Goal: Task Accomplishment & Management: Use online tool/utility

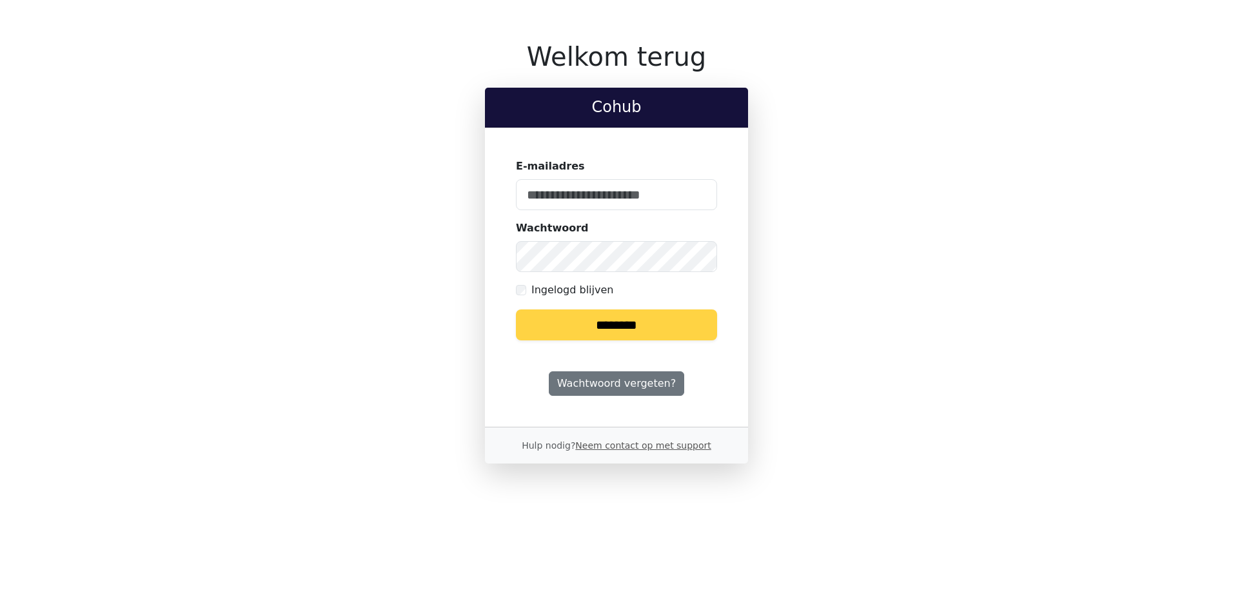
type input "**********"
click at [615, 319] on input "********" at bounding box center [616, 325] width 201 height 31
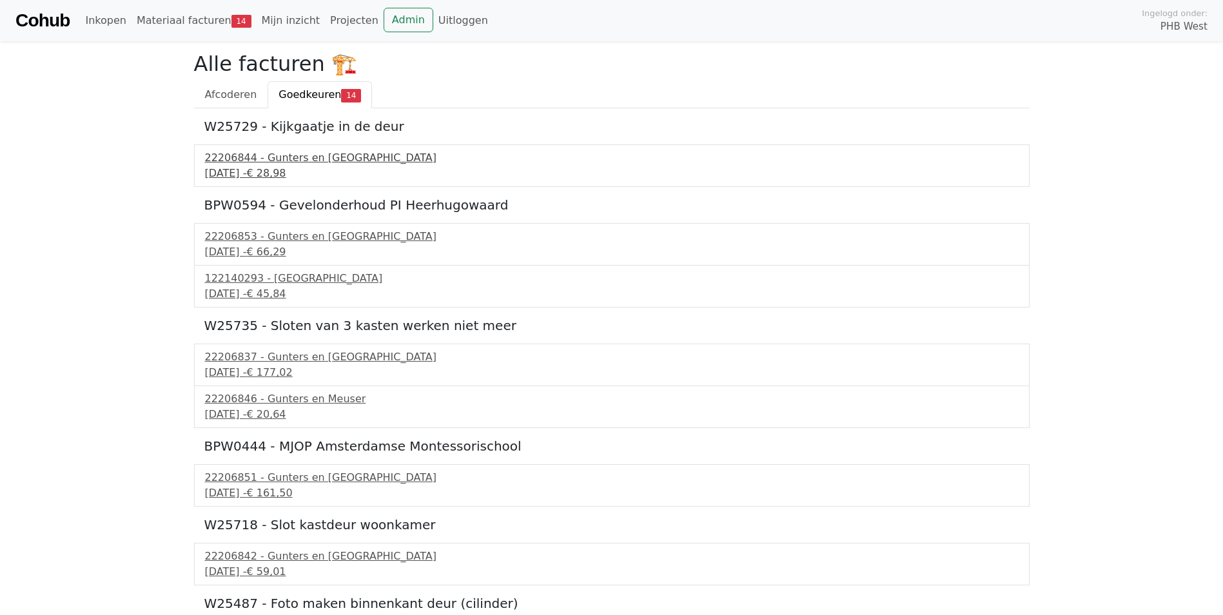
click at [275, 164] on div "22206844 - Gunters en [GEOGRAPHIC_DATA]" at bounding box center [612, 157] width 814 height 15
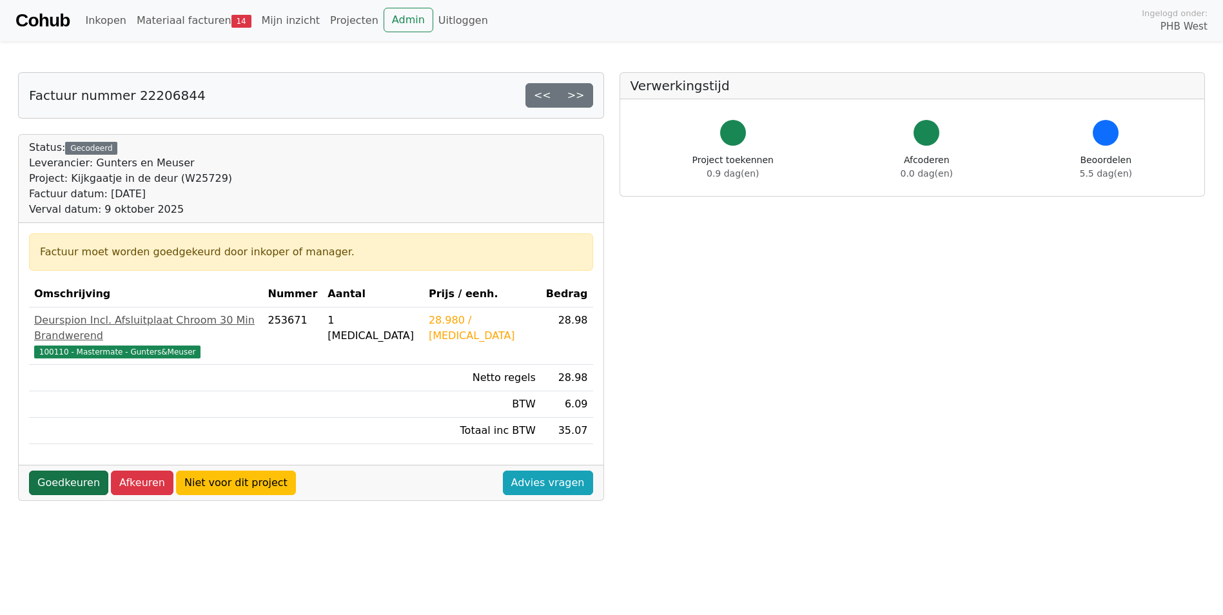
click at [72, 471] on link "Goedkeuren" at bounding box center [68, 483] width 79 height 25
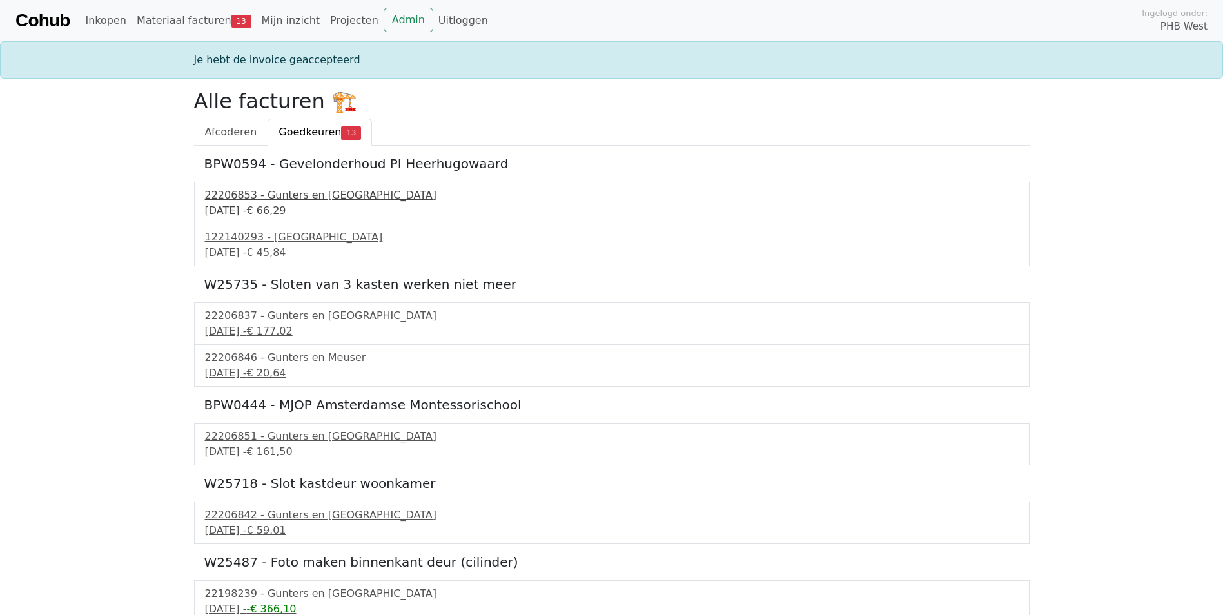
click at [278, 193] on div "22206853 - Gunters en [GEOGRAPHIC_DATA]" at bounding box center [612, 195] width 814 height 15
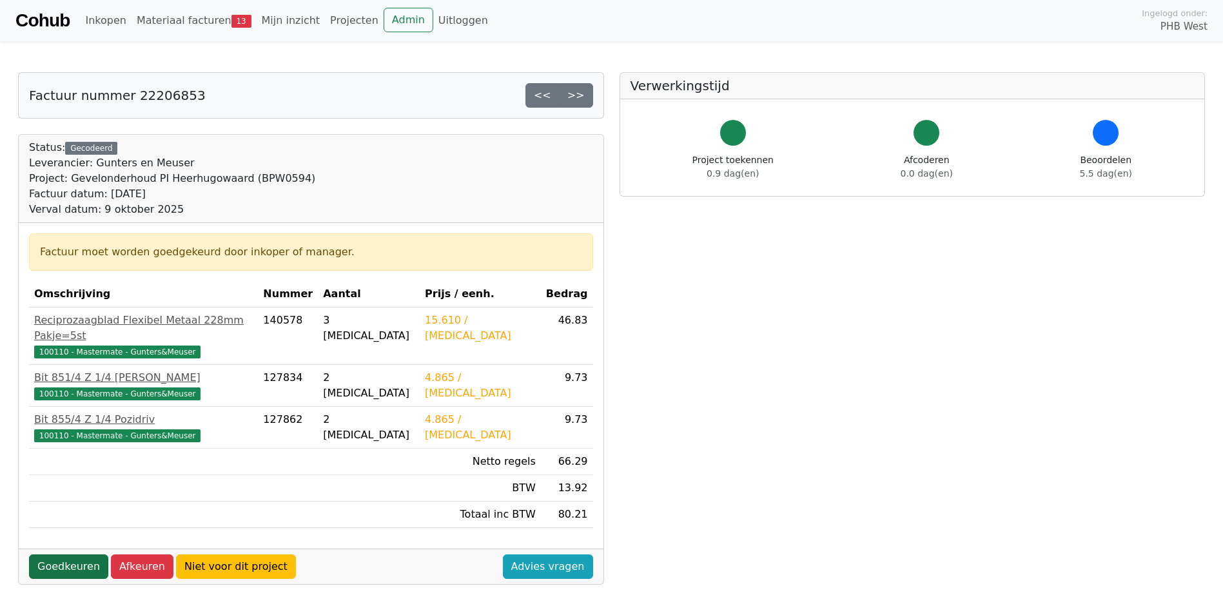
click at [83, 555] on link "Goedkeuren" at bounding box center [68, 567] width 79 height 25
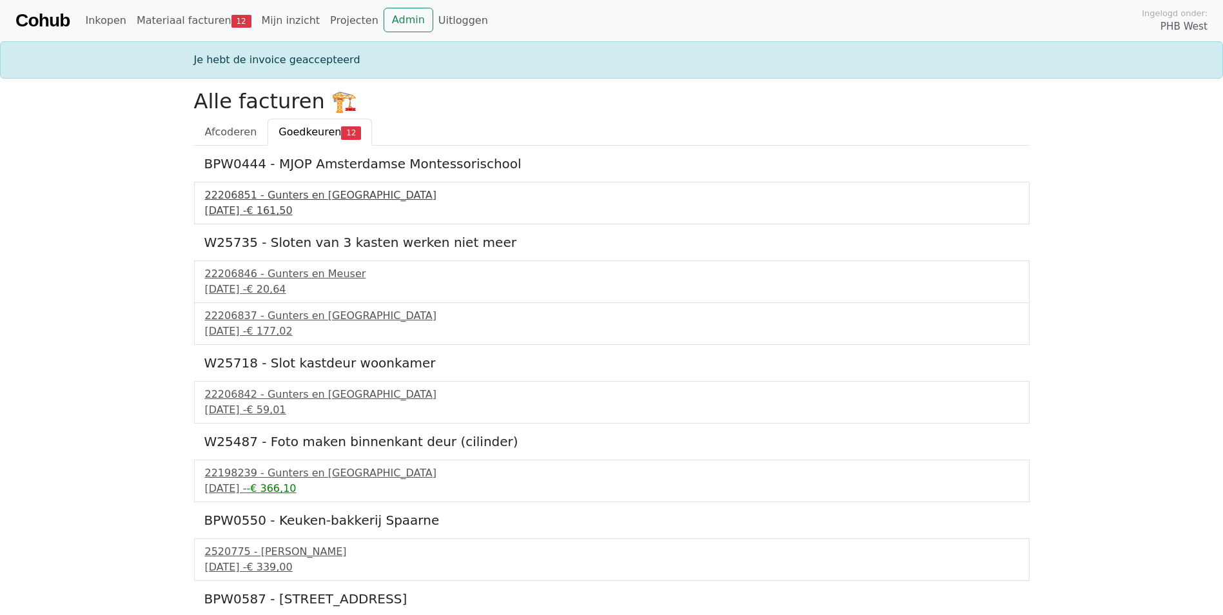
click at [284, 197] on div "22206851 - Gunters en Meuser" at bounding box center [612, 195] width 814 height 15
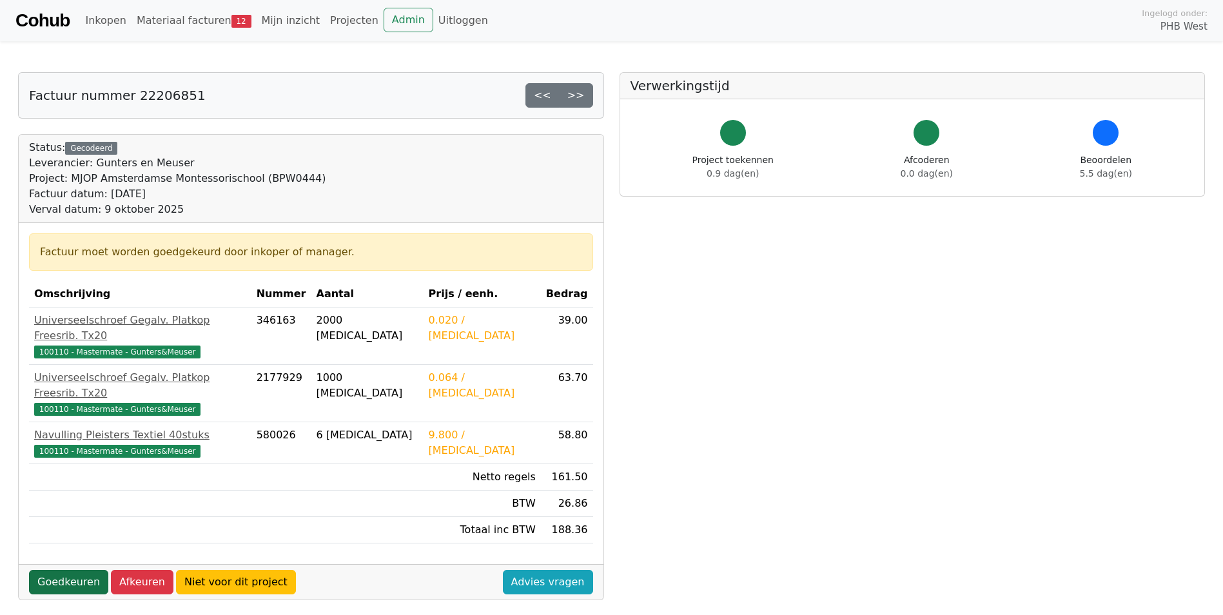
click at [69, 570] on link "Goedkeuren" at bounding box center [68, 582] width 79 height 25
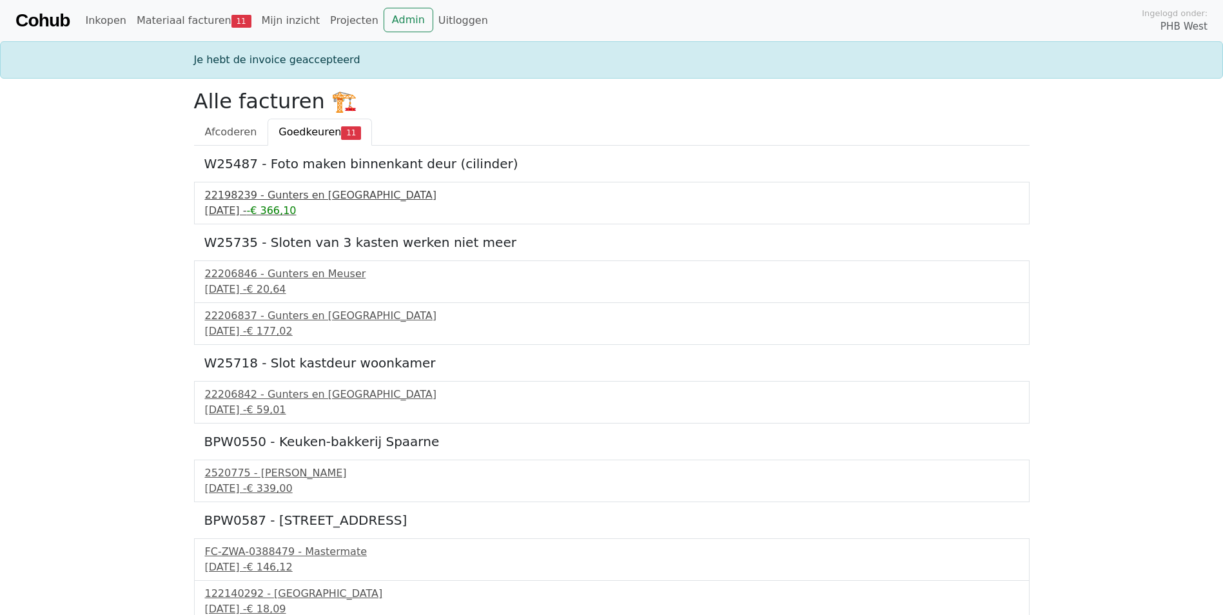
click at [291, 199] on div "22198239 - Gunters en [GEOGRAPHIC_DATA]" at bounding box center [612, 195] width 814 height 15
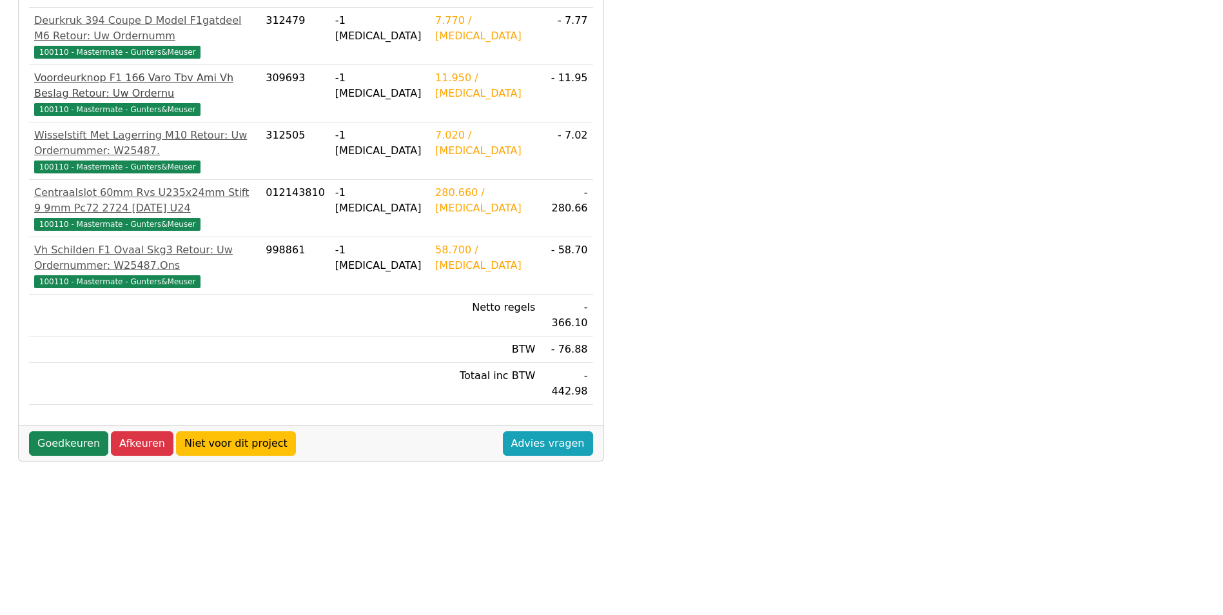
scroll to position [301, 0]
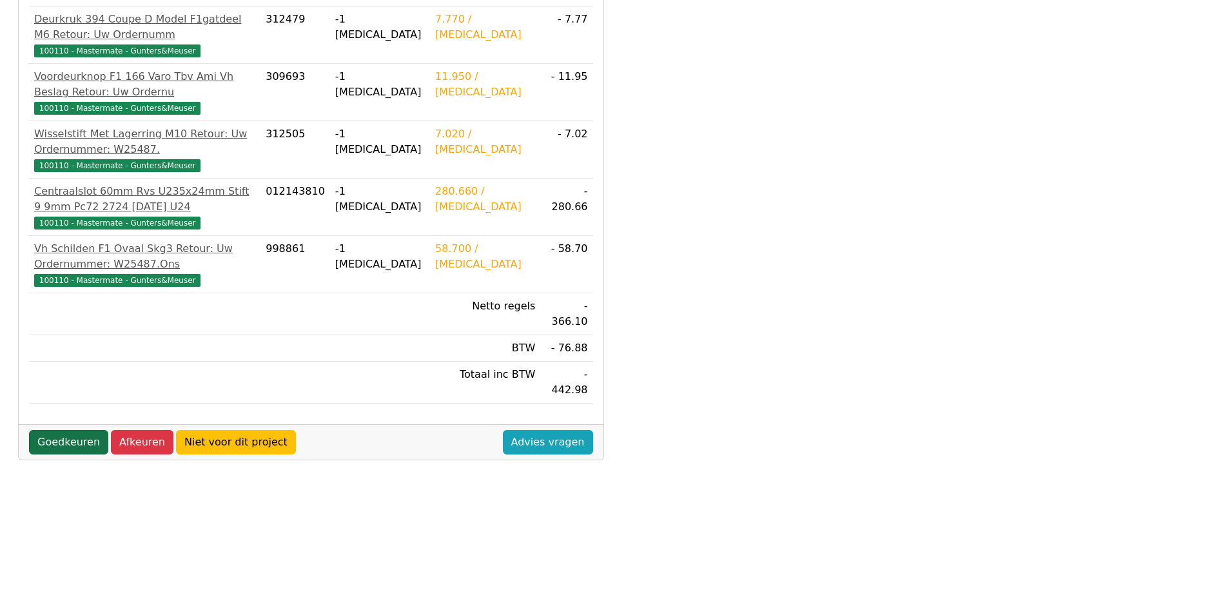
click at [64, 430] on link "Goedkeuren" at bounding box center [68, 442] width 79 height 25
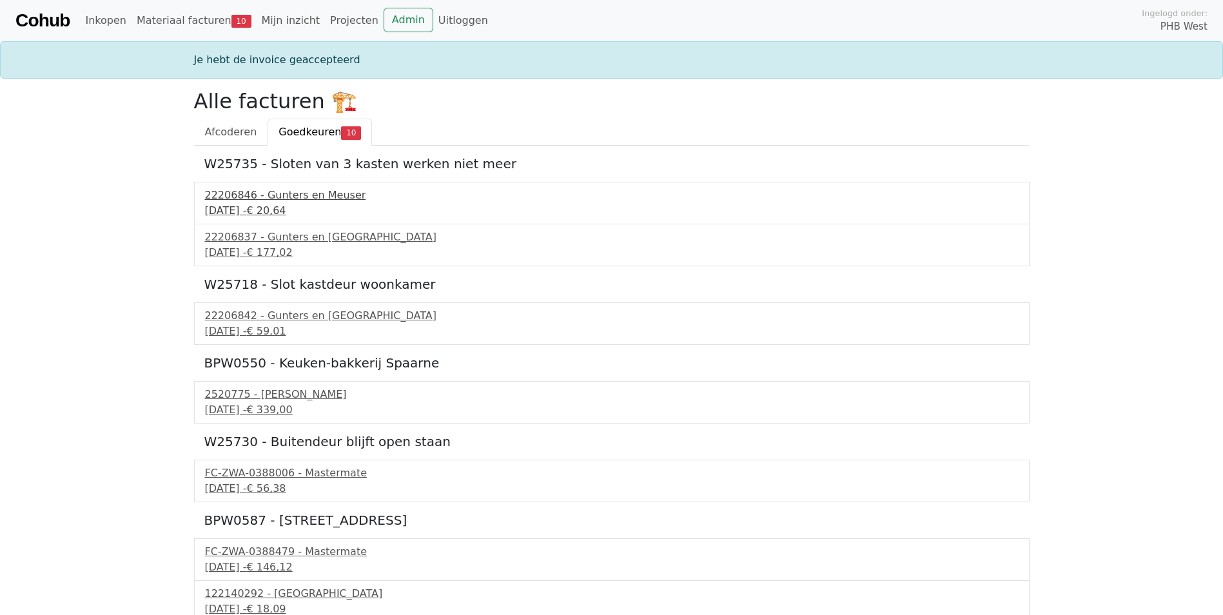
click at [264, 206] on div "9 september 2025 - € 20,64" at bounding box center [612, 210] width 814 height 15
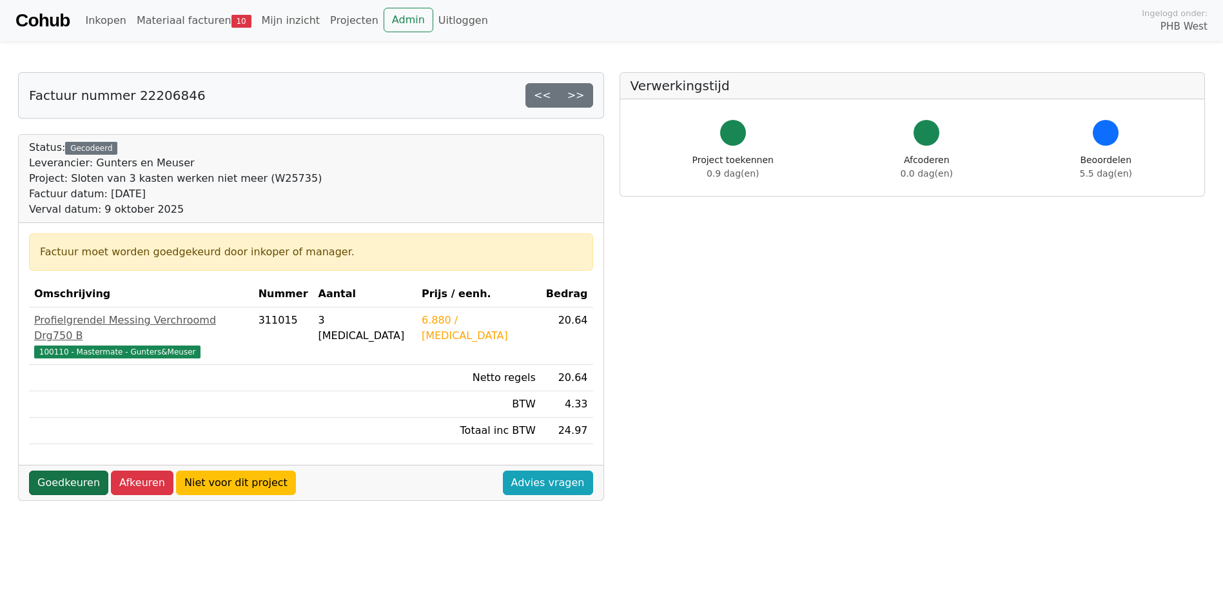
click at [55, 471] on link "Goedkeuren" at bounding box center [68, 483] width 79 height 25
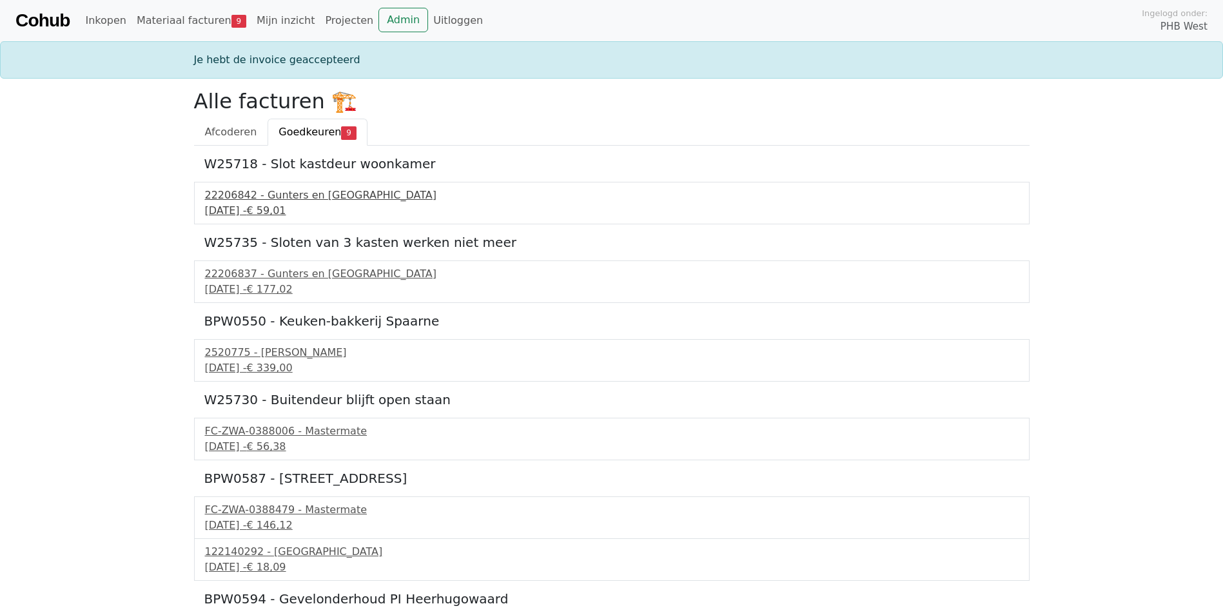
click at [271, 199] on div "22206842 - Gunters en Meuser" at bounding box center [612, 195] width 814 height 15
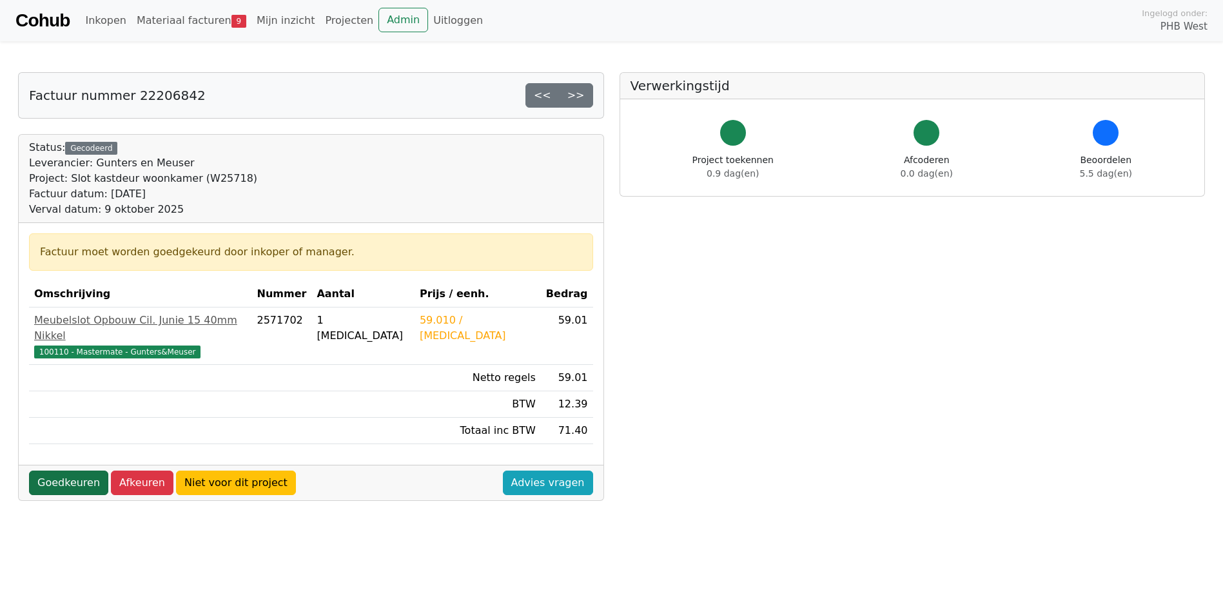
click at [59, 471] on link "Goedkeuren" at bounding box center [68, 483] width 79 height 25
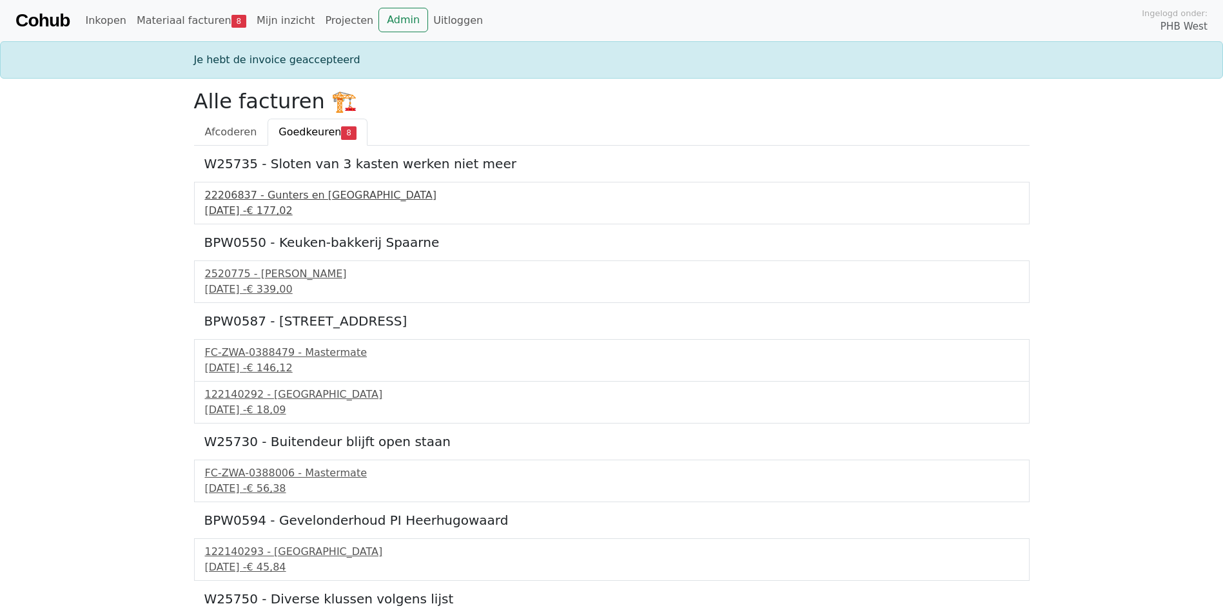
click at [247, 196] on div "22206837 - Gunters en [GEOGRAPHIC_DATA]" at bounding box center [612, 195] width 814 height 15
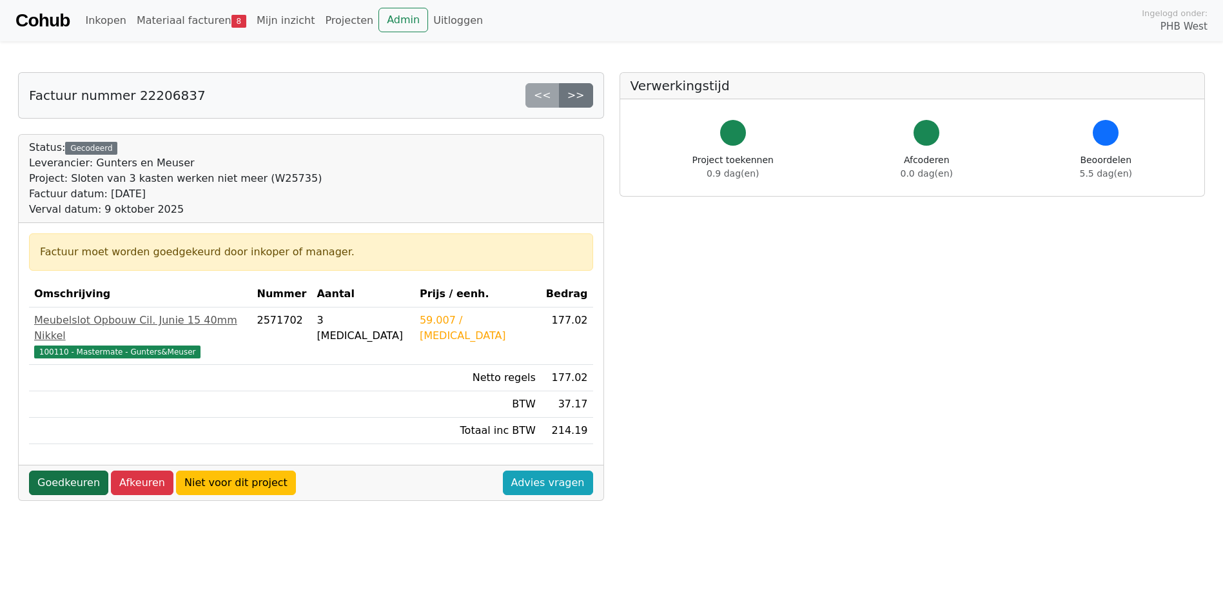
click at [59, 471] on link "Goedkeuren" at bounding box center [68, 483] width 79 height 25
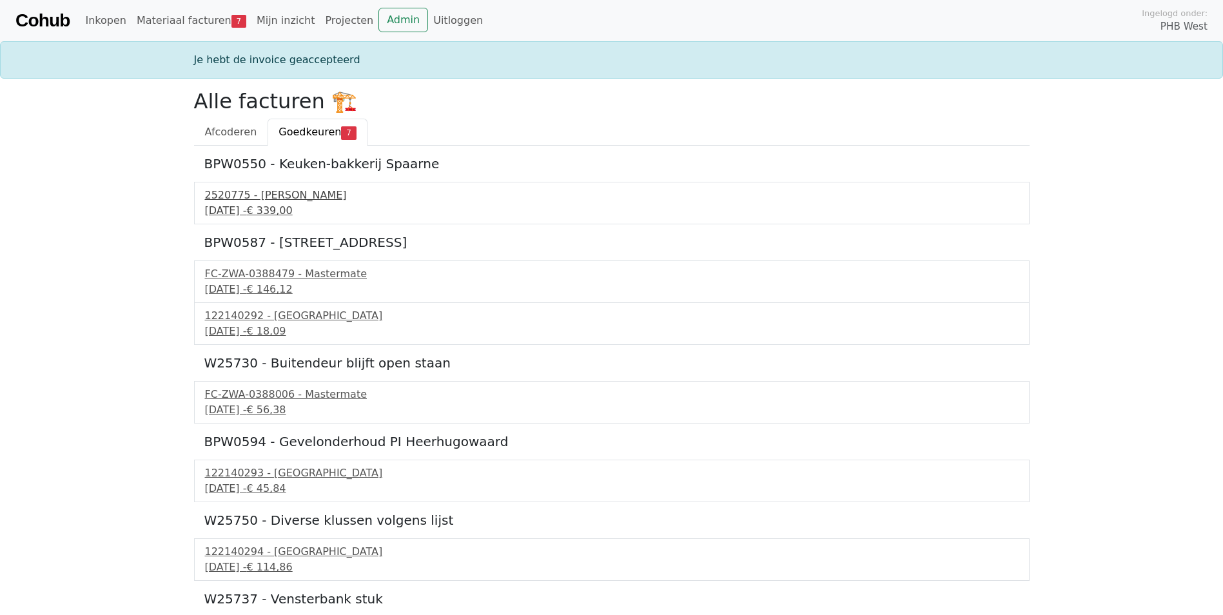
click at [265, 201] on div "2520775 - [PERSON_NAME]" at bounding box center [612, 195] width 814 height 15
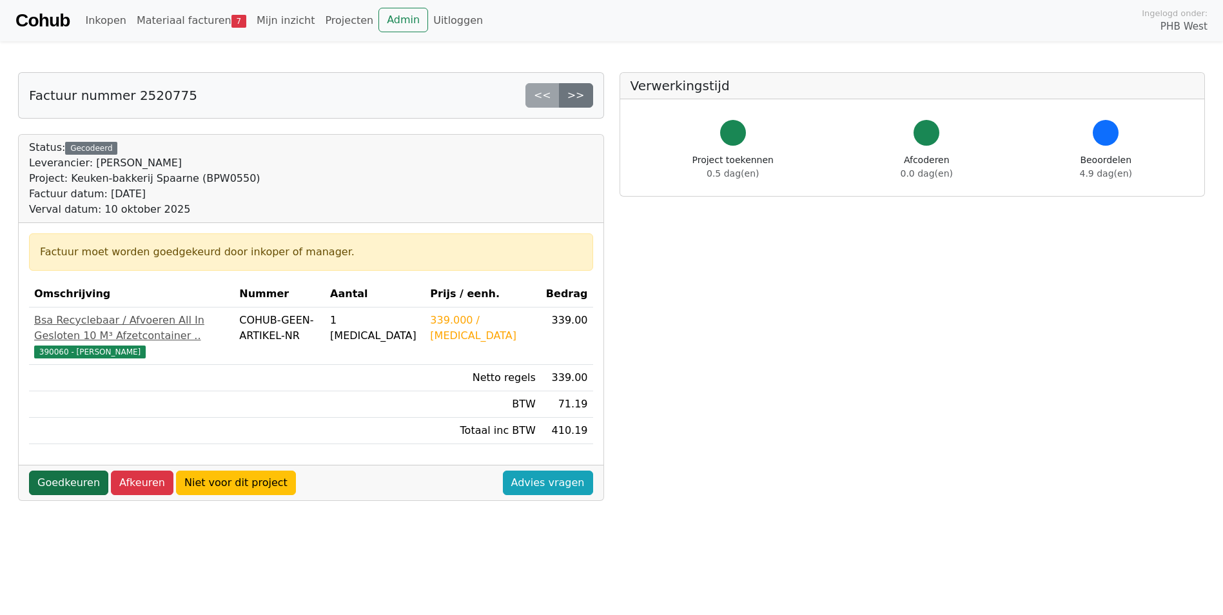
click at [56, 495] on link "Goedkeuren" at bounding box center [68, 483] width 79 height 25
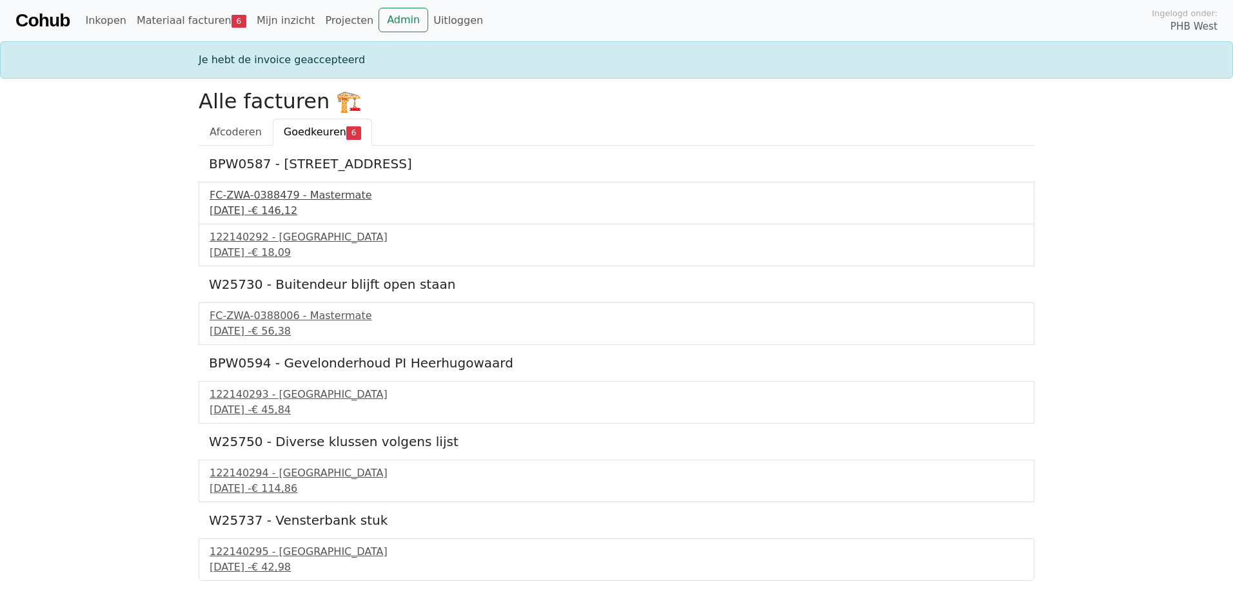
click at [273, 204] on div "11 september 2025 - € 146,12" at bounding box center [617, 210] width 814 height 15
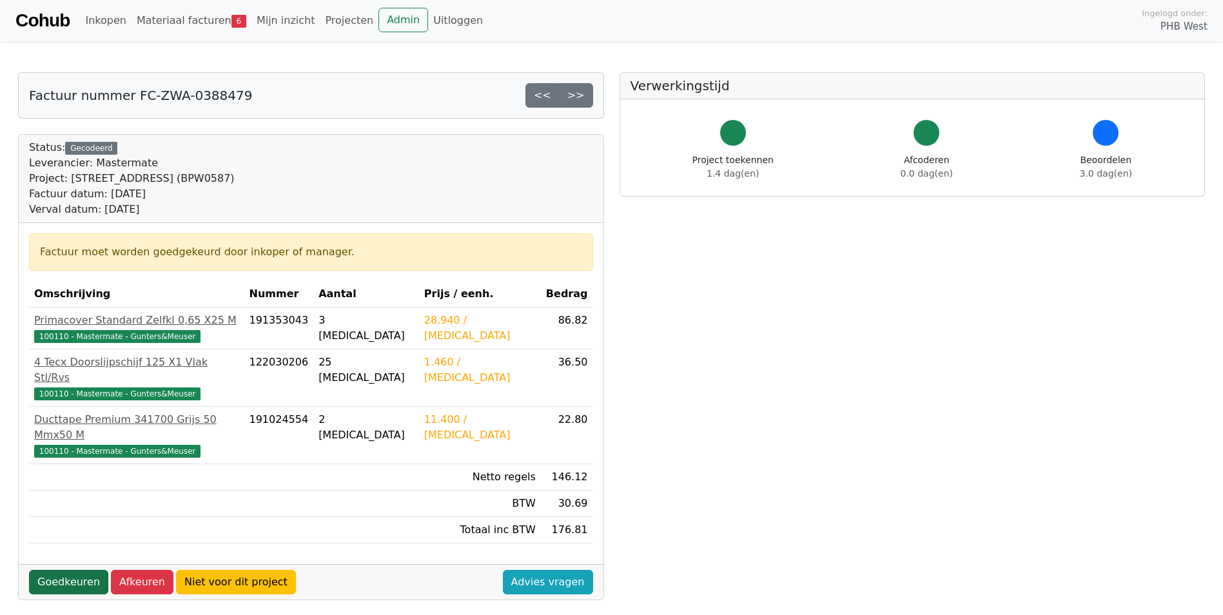
click at [71, 570] on link "Goedkeuren" at bounding box center [68, 582] width 79 height 25
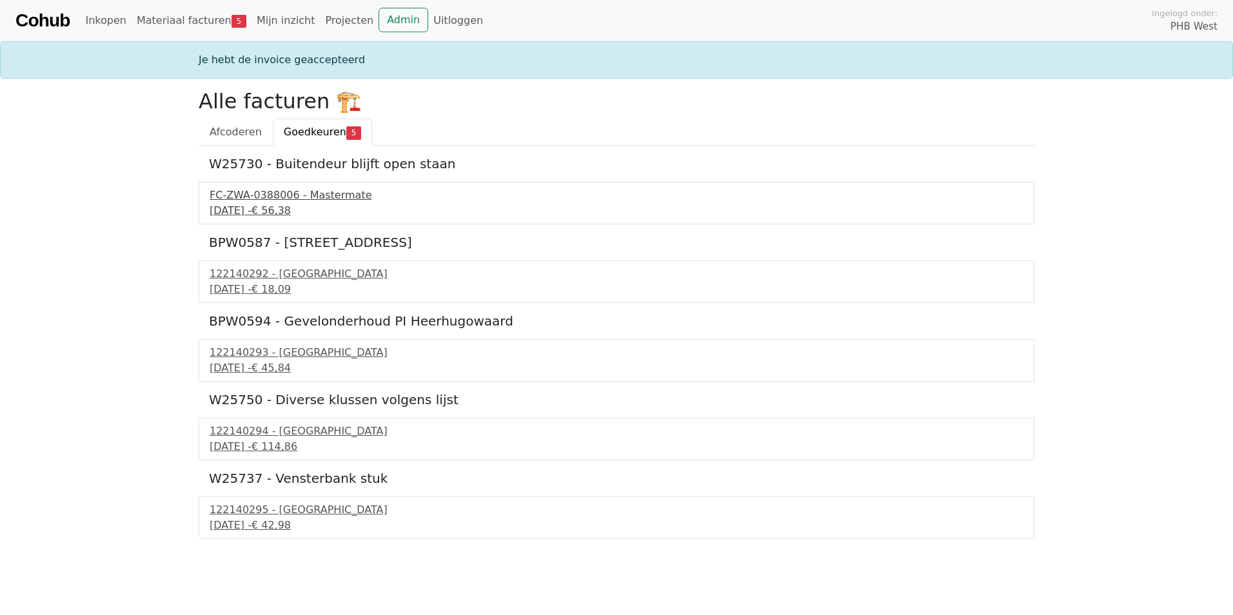
click at [286, 199] on div "FC-ZWA-0388006 - Mastermate" at bounding box center [617, 195] width 814 height 15
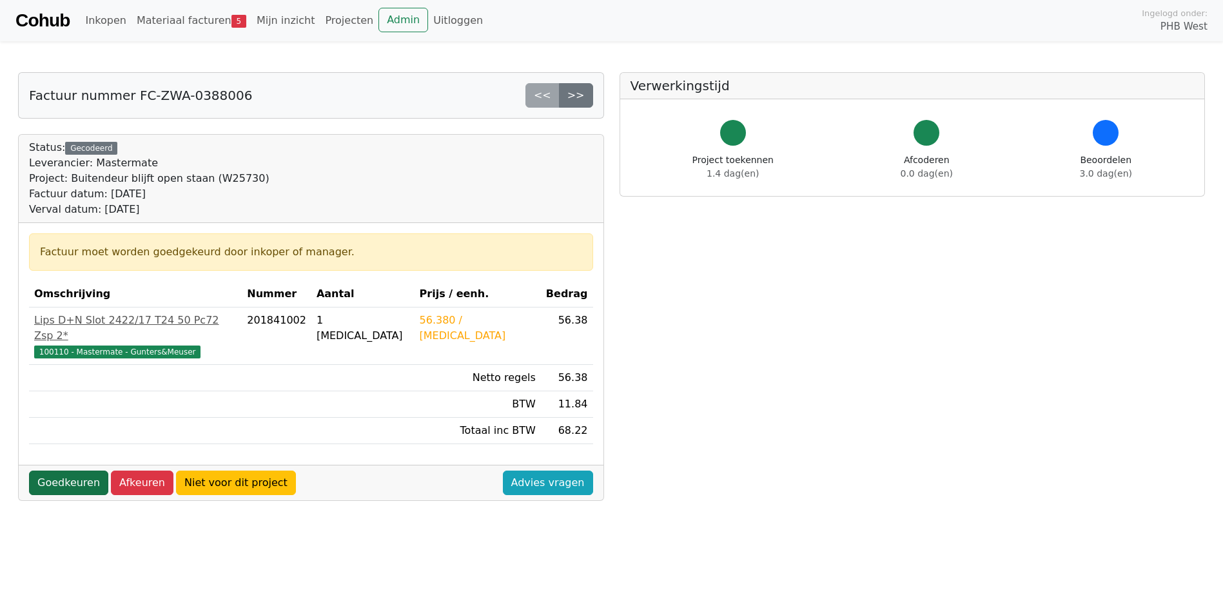
click at [64, 471] on link "Goedkeuren" at bounding box center [68, 483] width 79 height 25
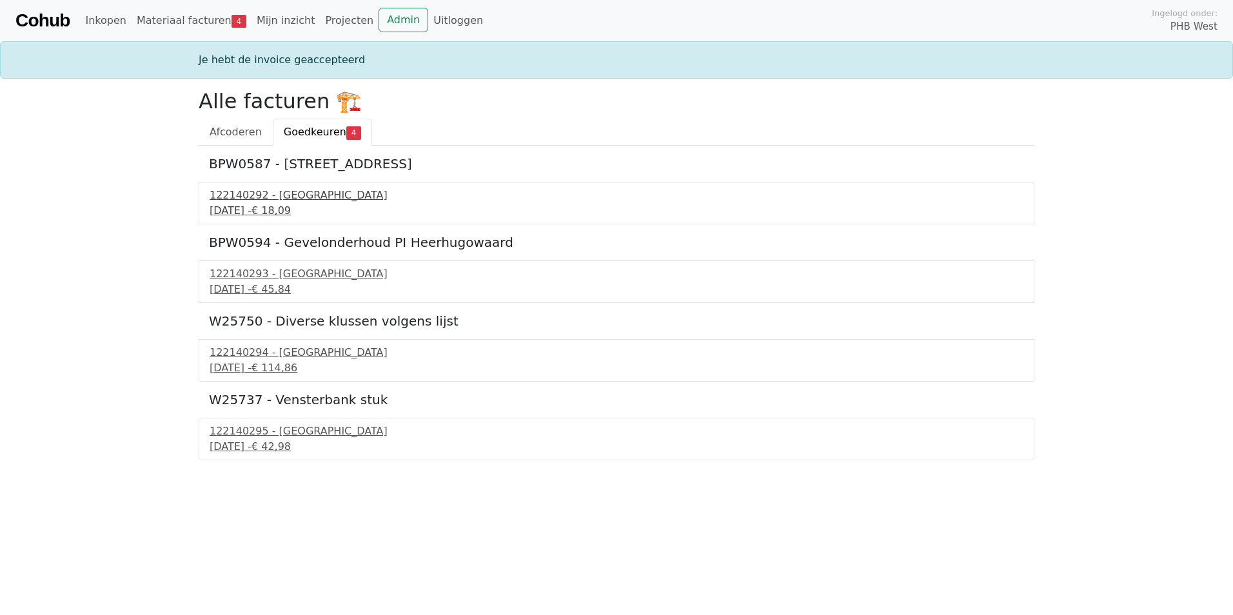
click at [275, 195] on div "122140292 - PontMeyer" at bounding box center [617, 195] width 814 height 15
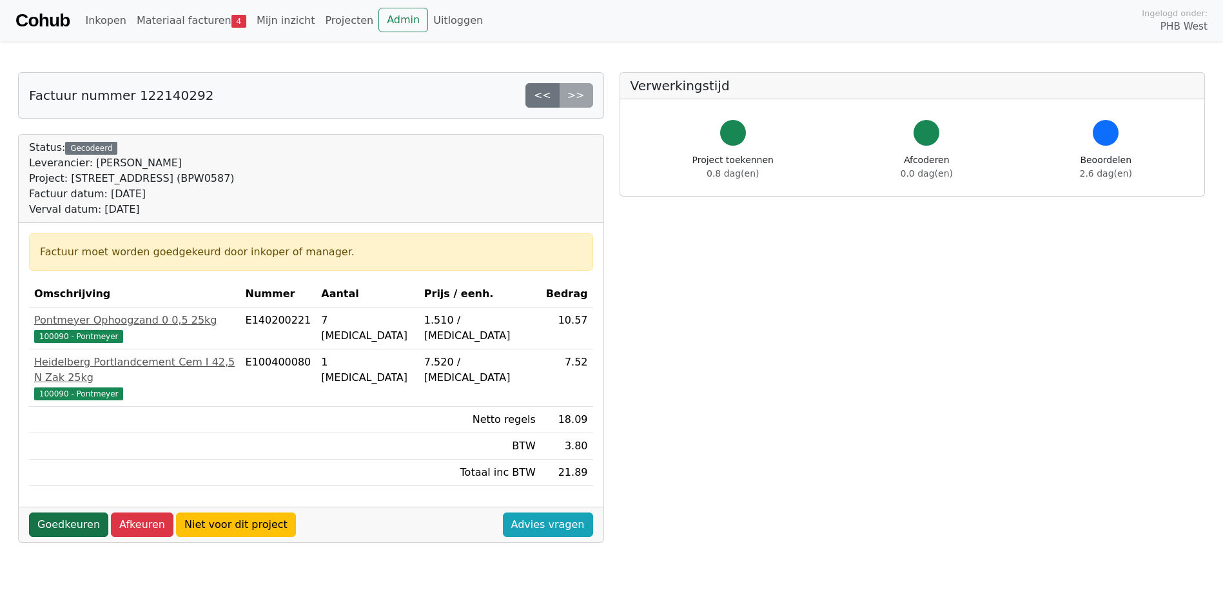
click at [65, 513] on link "Goedkeuren" at bounding box center [68, 525] width 79 height 25
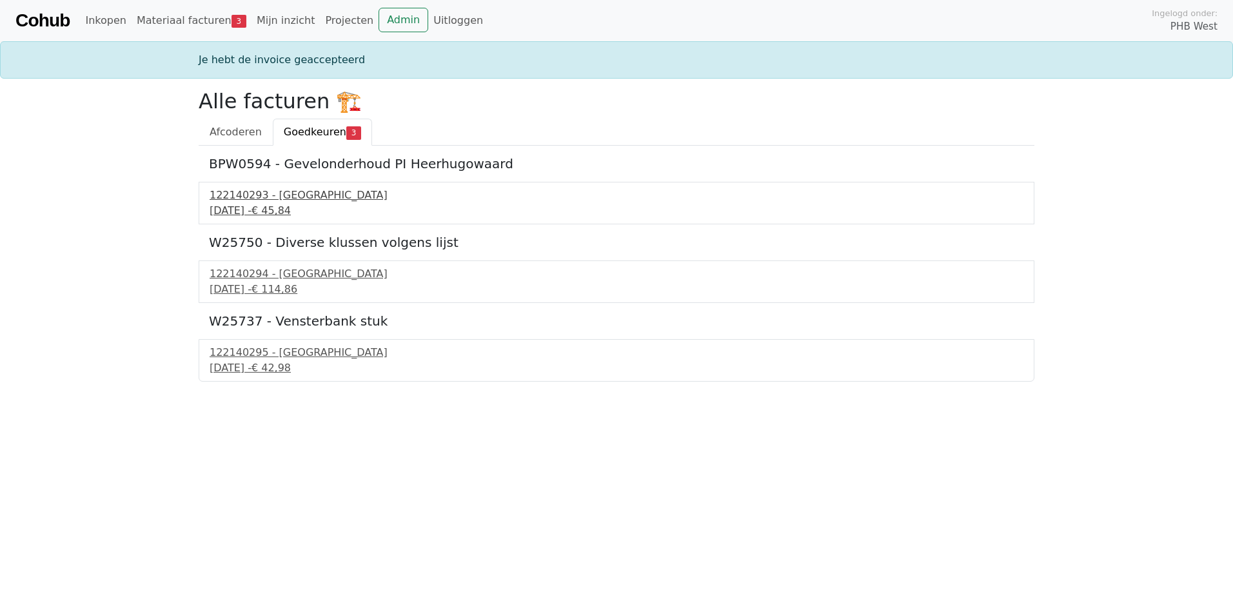
click at [253, 199] on div "122140293 - PontMeyer" at bounding box center [617, 195] width 814 height 15
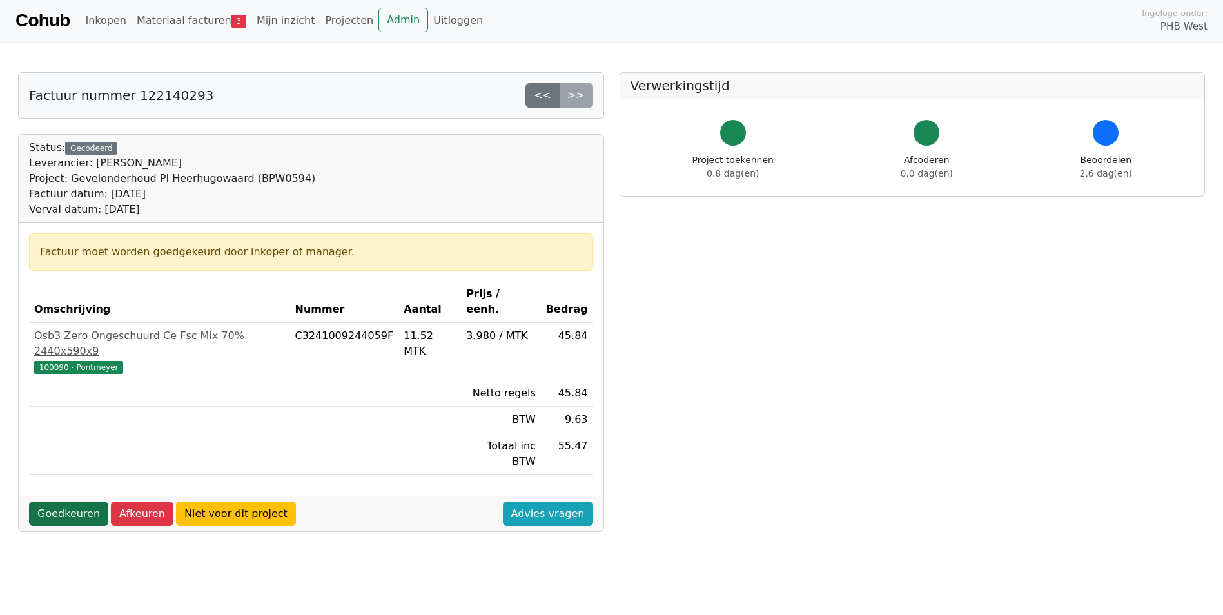
click at [66, 502] on link "Goedkeuren" at bounding box center [68, 514] width 79 height 25
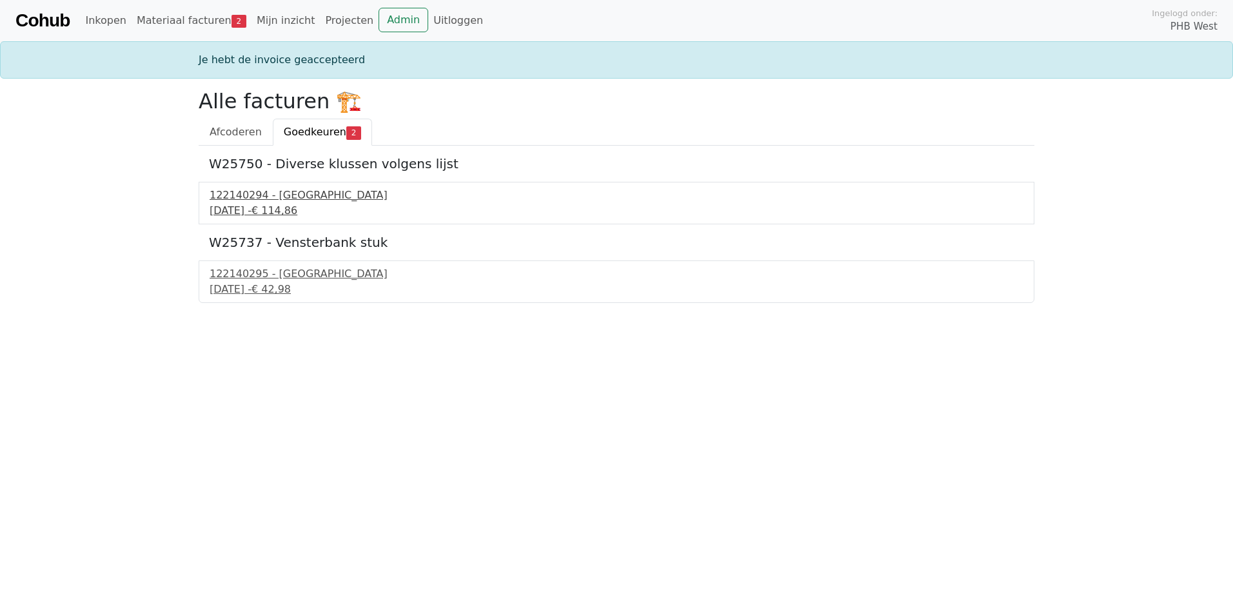
click at [271, 199] on div "122140294 - [GEOGRAPHIC_DATA]" at bounding box center [617, 195] width 814 height 15
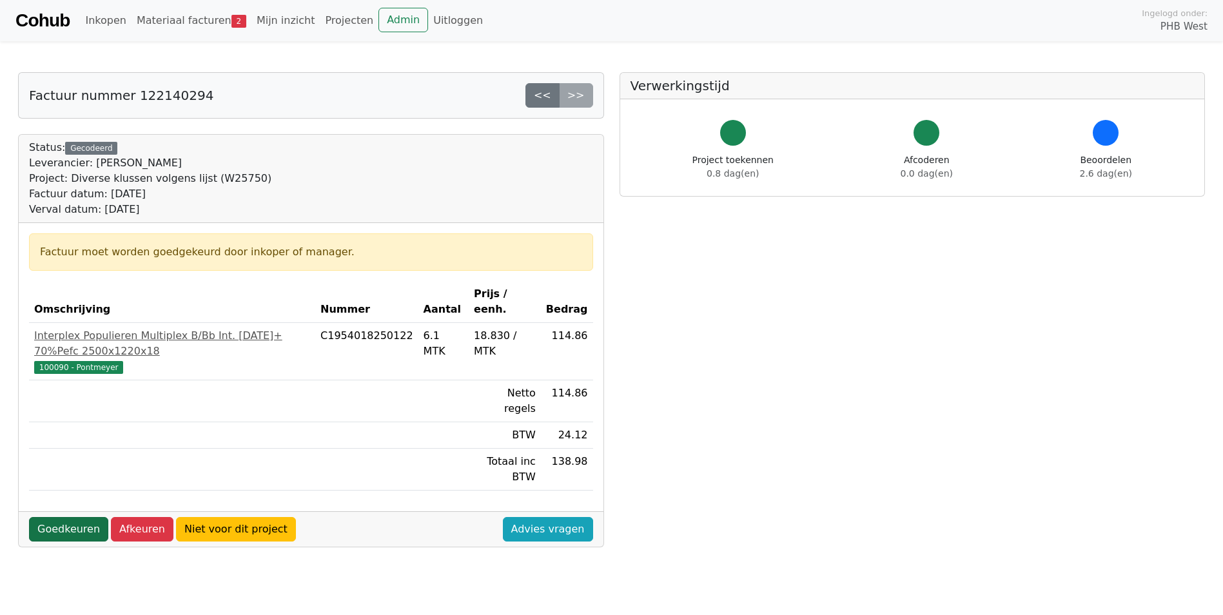
click at [57, 517] on link "Goedkeuren" at bounding box center [68, 529] width 79 height 25
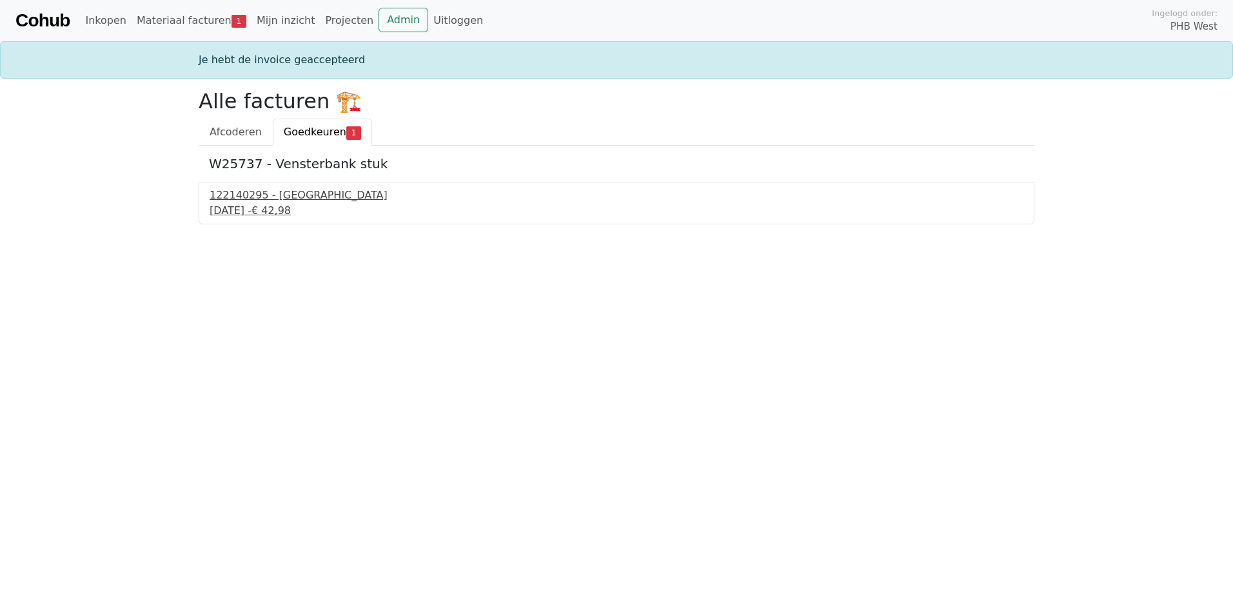
click at [255, 208] on div "12 september 2025 - € 42,98" at bounding box center [617, 210] width 814 height 15
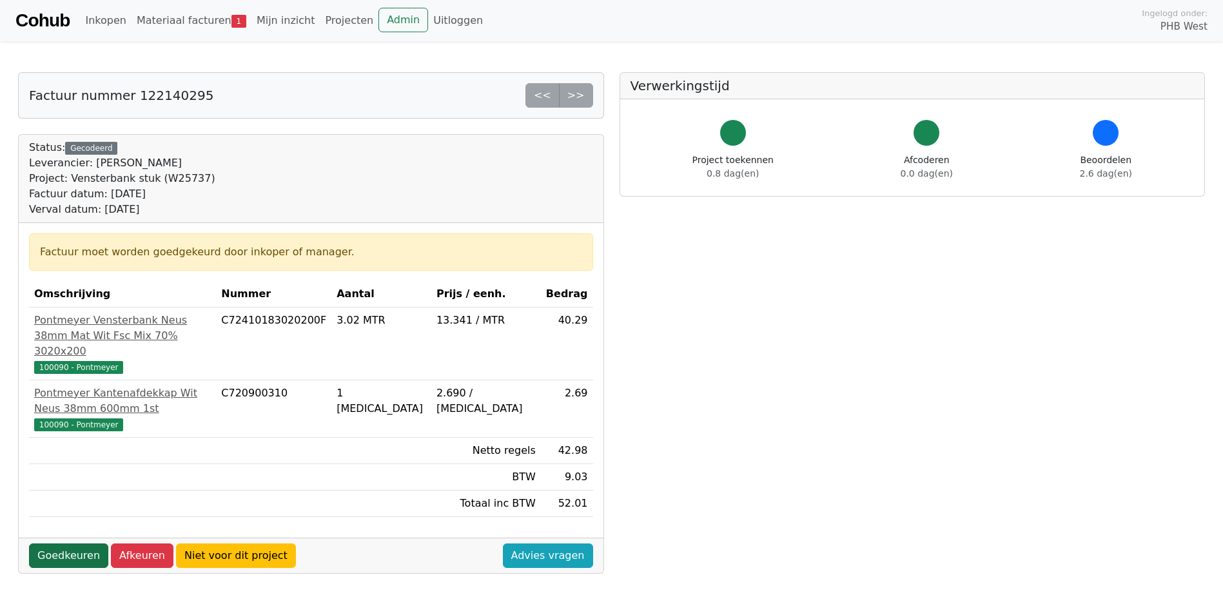
click at [57, 544] on link "Goedkeuren" at bounding box center [68, 556] width 79 height 25
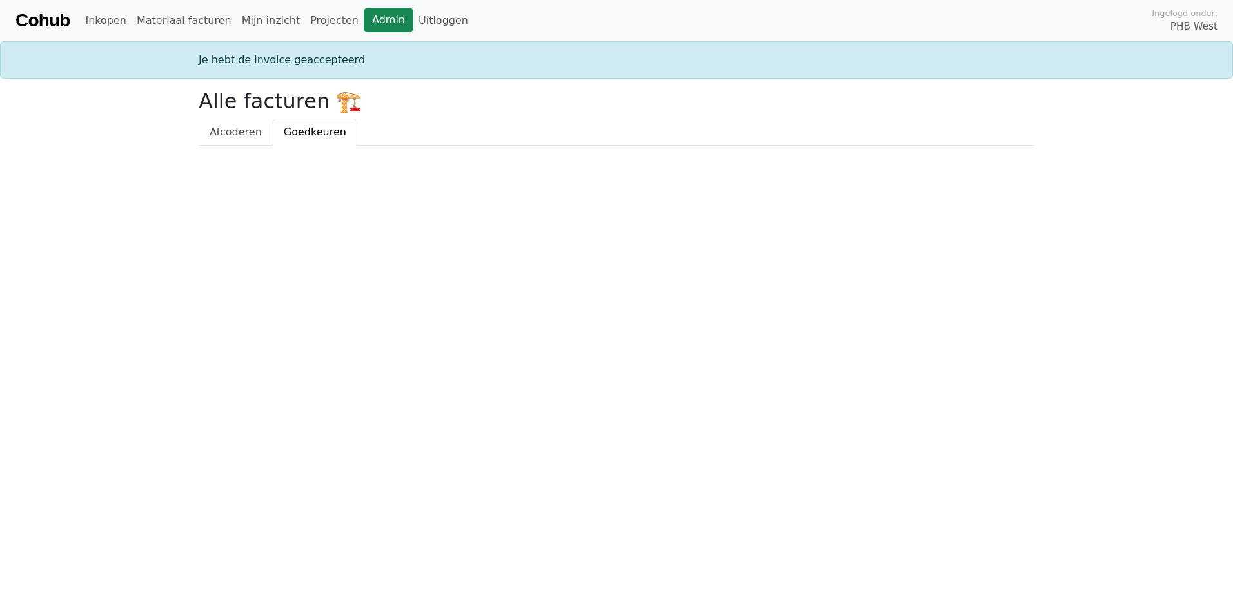
click at [371, 20] on link "Admin" at bounding box center [389, 20] width 50 height 25
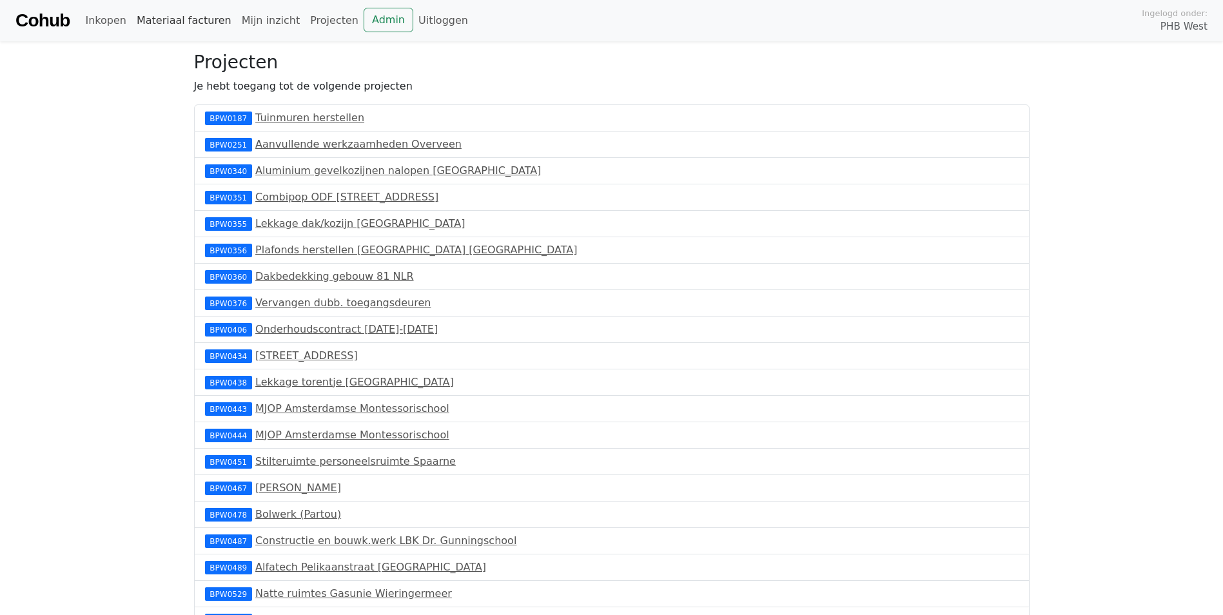
click at [162, 19] on link "Materiaal facturen" at bounding box center [184, 21] width 105 height 26
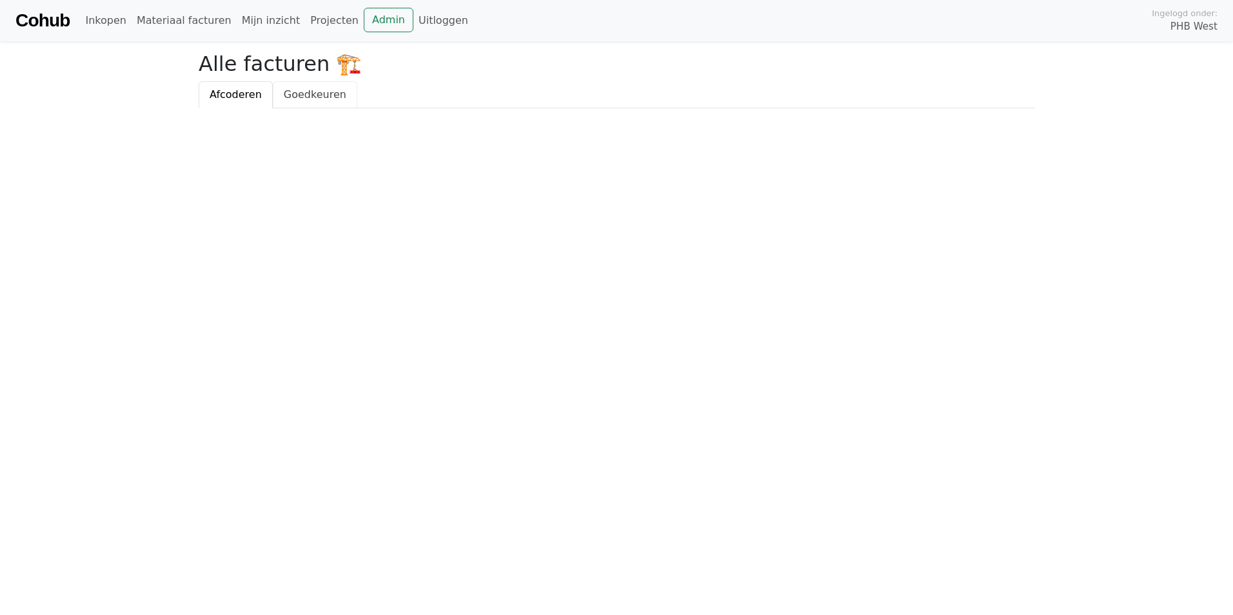
click at [310, 99] on span "Goedkeuren" at bounding box center [315, 94] width 63 height 12
click at [423, 21] on link "Uitloggen" at bounding box center [443, 21] width 60 height 26
